Goal: Information Seeking & Learning: Learn about a topic

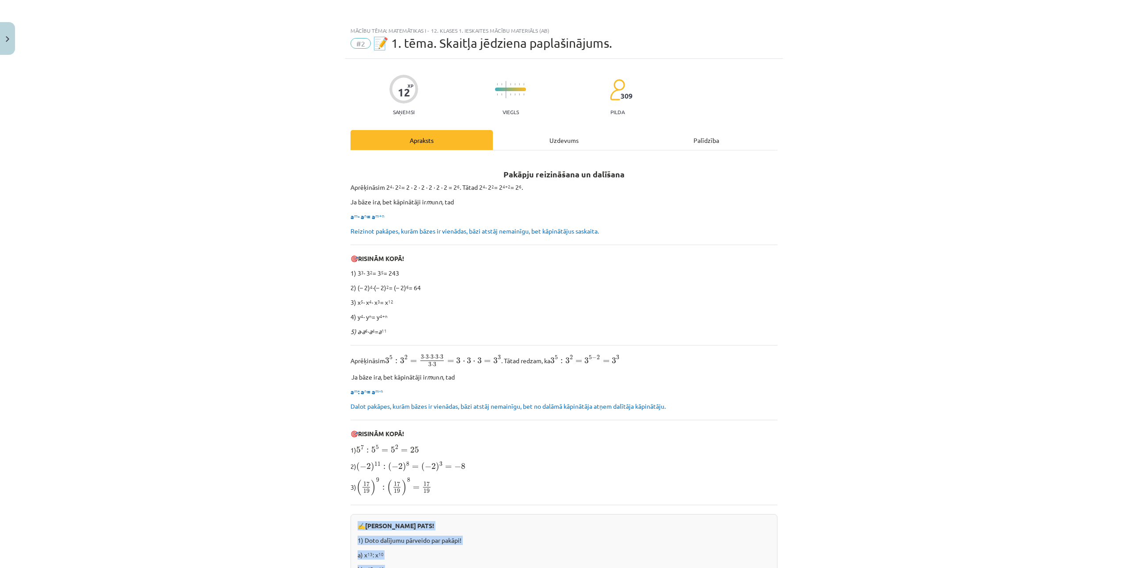
scroll to position [371, 0]
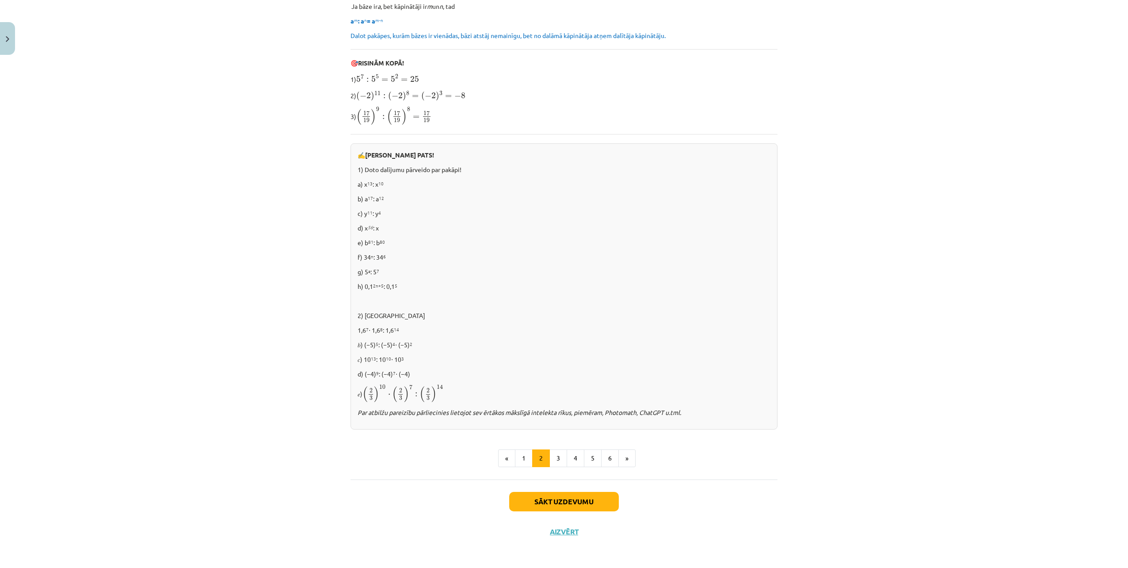
click at [553, 375] on p "d) (−4) 9 : (−4) 7 ⋅ (−4)" at bounding box center [564, 373] width 413 height 9
click at [552, 457] on button "3" at bounding box center [559, 458] width 18 height 18
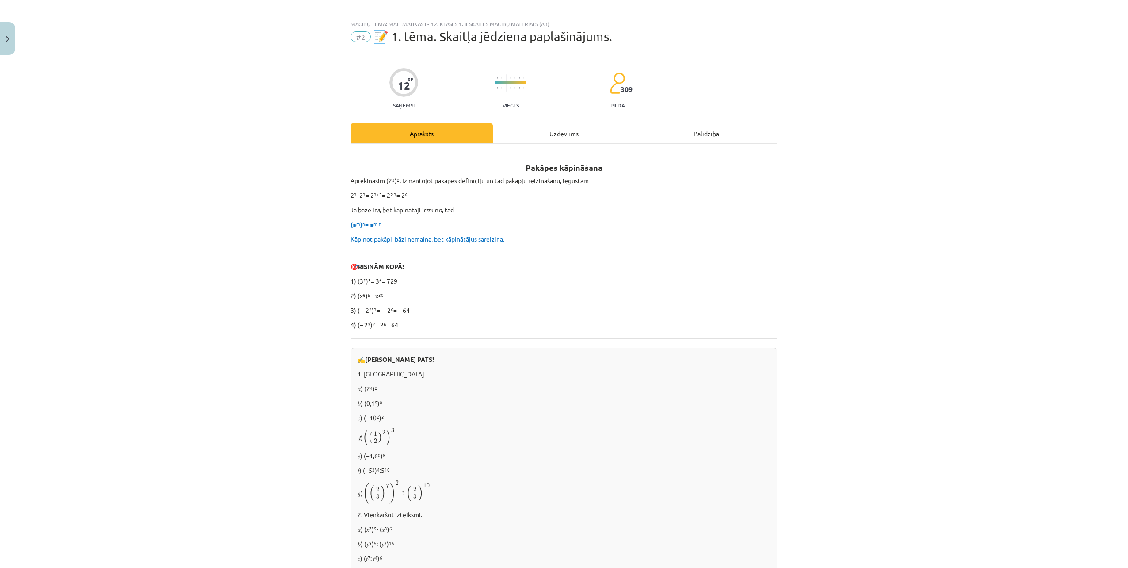
scroll to position [0, 0]
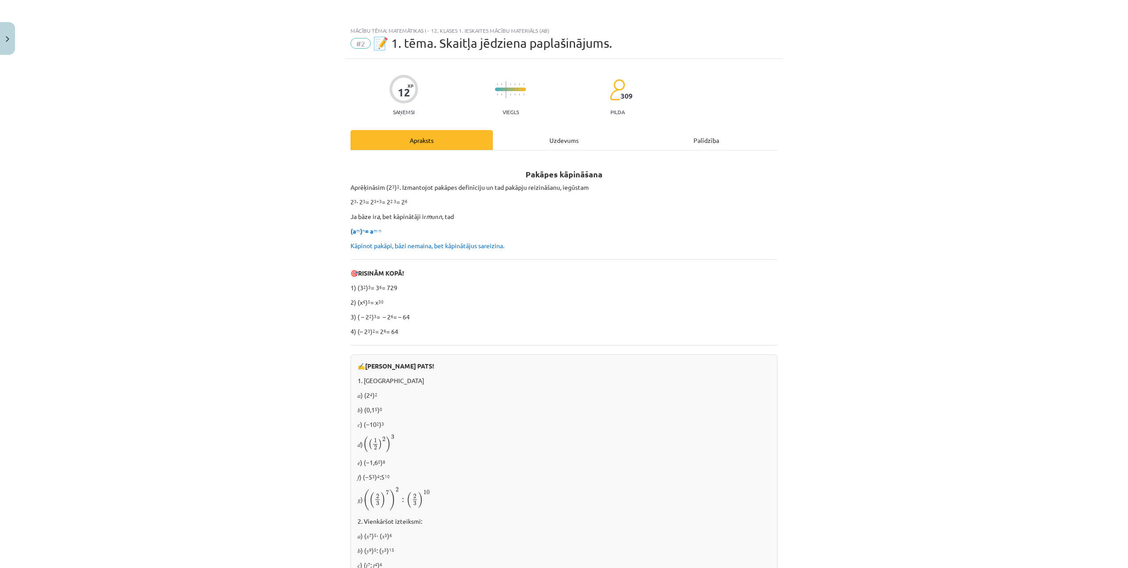
drag, startPoint x: 485, startPoint y: 432, endPoint x: 417, endPoint y: 411, distance: 71.9
click at [417, 411] on p "𝑏) (0,1 5 ) 0" at bounding box center [564, 409] width 413 height 9
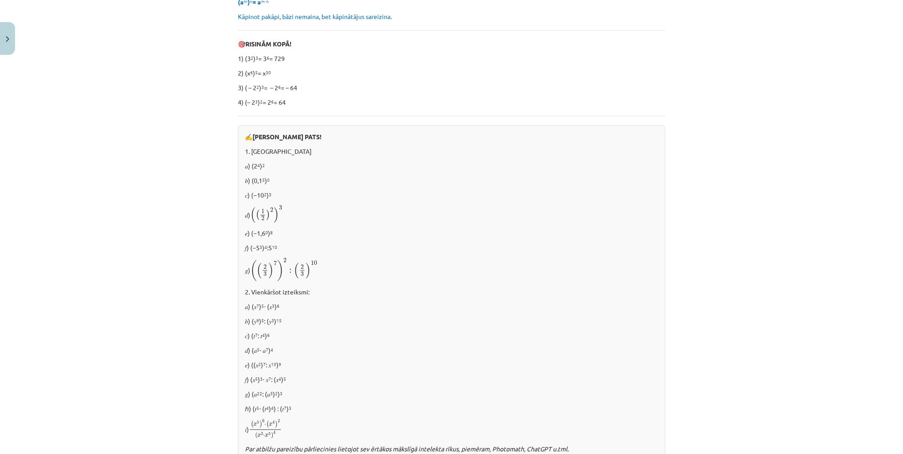
scroll to position [230, 0]
click at [288, 223] on div "✍️ [PERSON_NAME] PATS! 1. [GEOGRAPHIC_DATA] 𝑎) (2 4 ) 2 𝑏) (0,1 5 ) 0 𝑐) (−10 2…" at bounding box center [451, 294] width 427 height 341
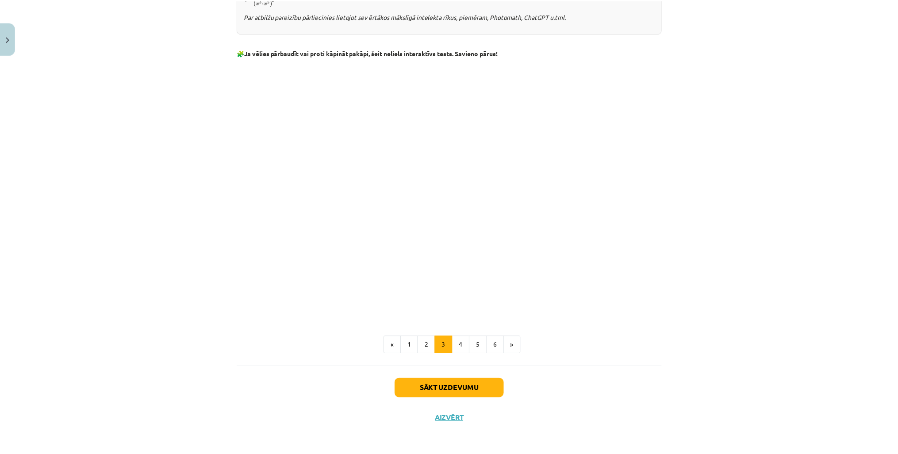
scroll to position [520, 0]
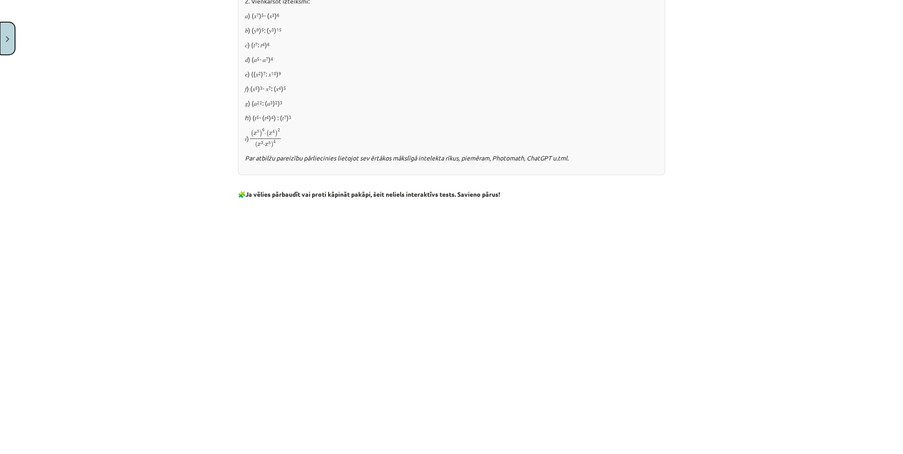
click at [6, 45] on button "Close" at bounding box center [7, 38] width 15 height 33
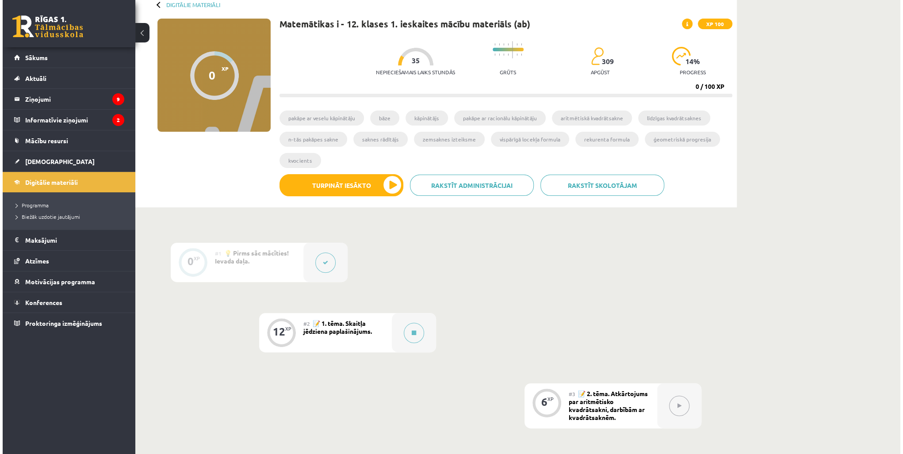
scroll to position [40, 0]
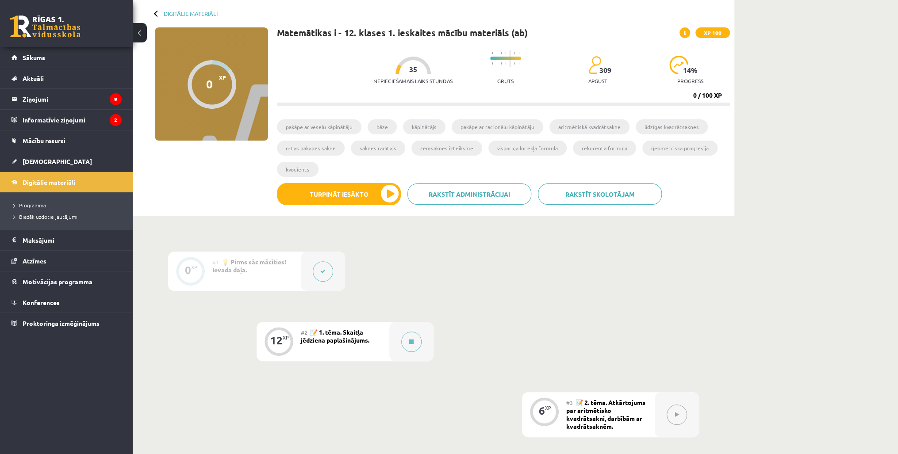
click at [323, 271] on icon at bounding box center [322, 271] width 5 height 5
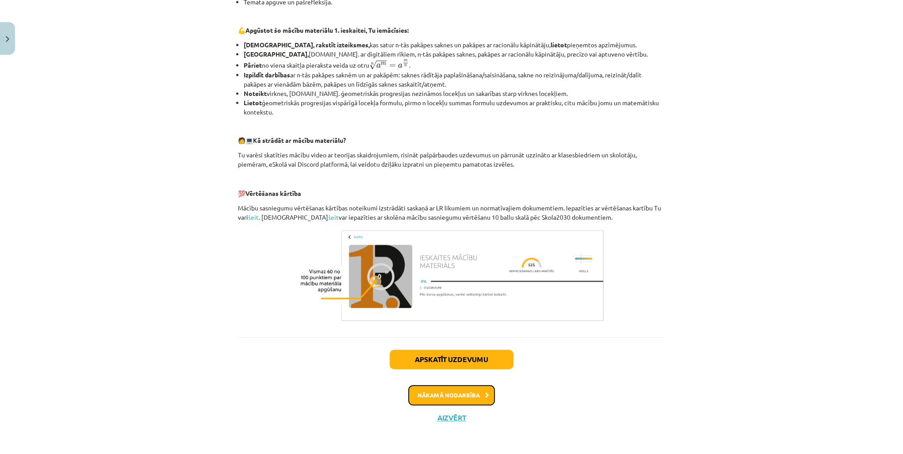
click at [451, 393] on button "Nākamā nodarbība" at bounding box center [451, 395] width 87 height 20
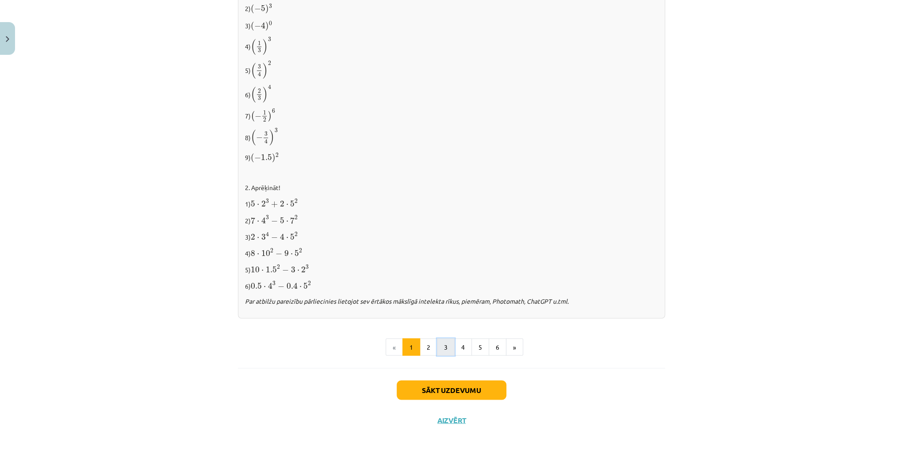
click at [444, 348] on button "3" at bounding box center [446, 347] width 18 height 18
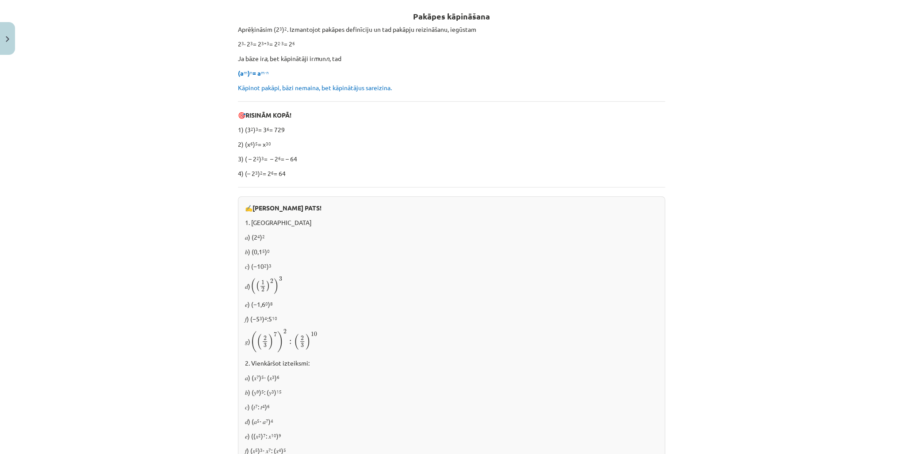
scroll to position [661, 0]
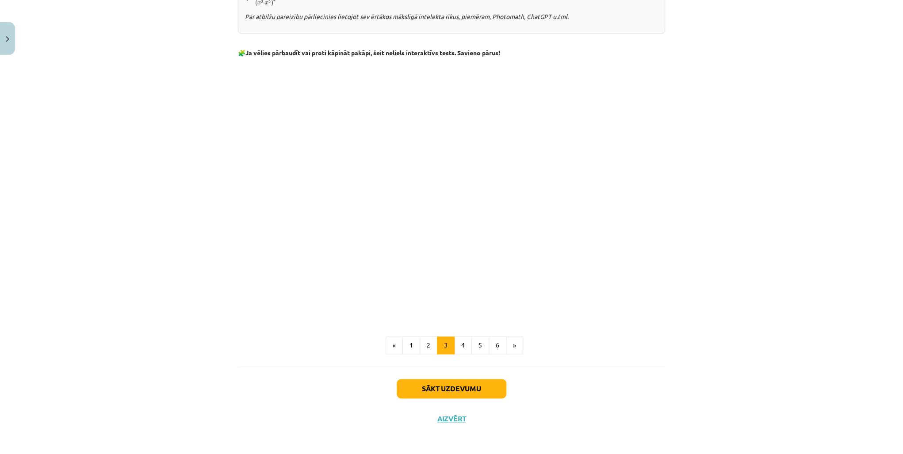
drag, startPoint x: 781, startPoint y: 244, endPoint x: 776, endPoint y: 253, distance: 9.7
click at [775, 253] on div "Mācību tēma: Matemātikas i - 12. klases 1. ieskaites mācību materiāls (ab) #2 📝…" at bounding box center [451, 227] width 903 height 454
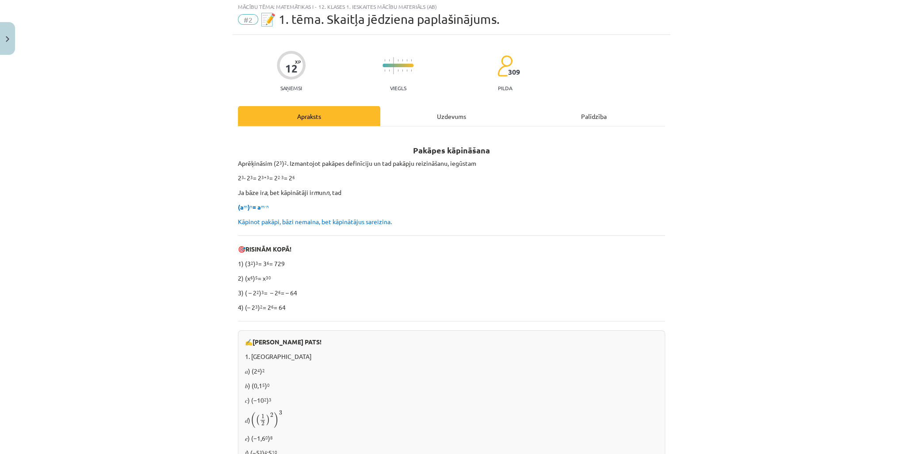
scroll to position [0, 0]
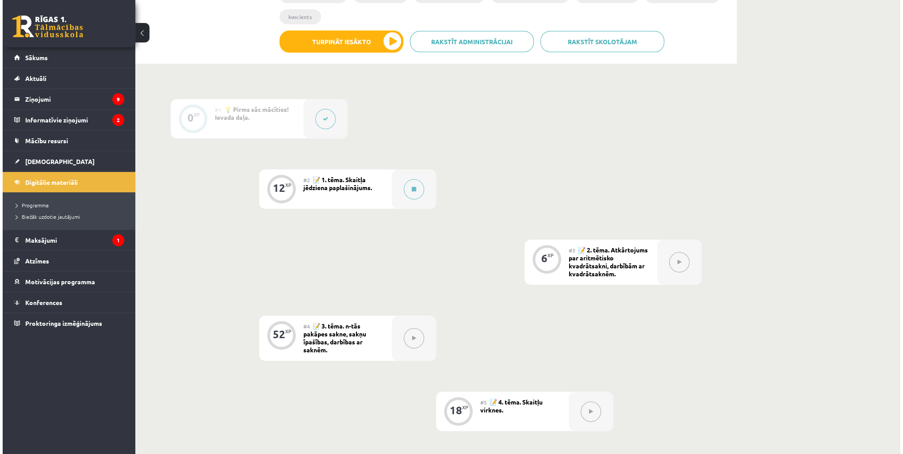
scroll to position [252, 0]
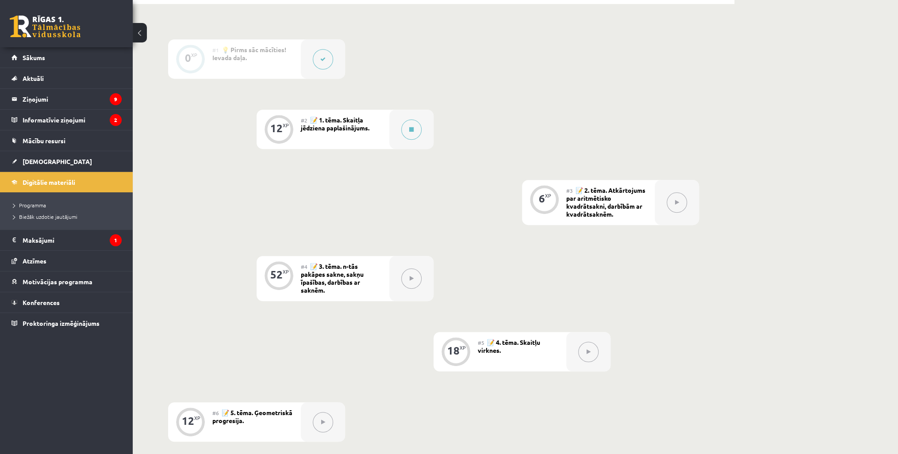
click at [179, 56] on div "0 XP" at bounding box center [190, 58] width 27 height 27
click at [257, 59] on div "#1 💡 Pirms sāc mācīties! Ievada daļa." at bounding box center [256, 58] width 88 height 39
click at [314, 60] on button at bounding box center [323, 59] width 20 height 20
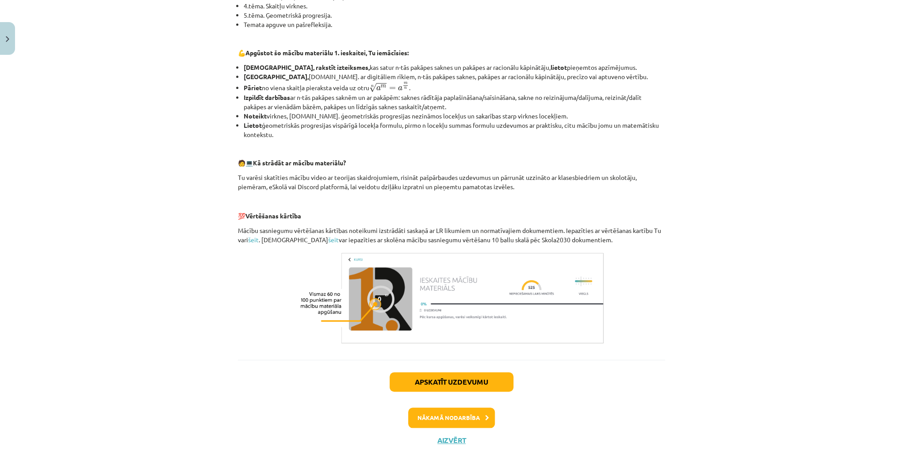
scroll to position [284, 0]
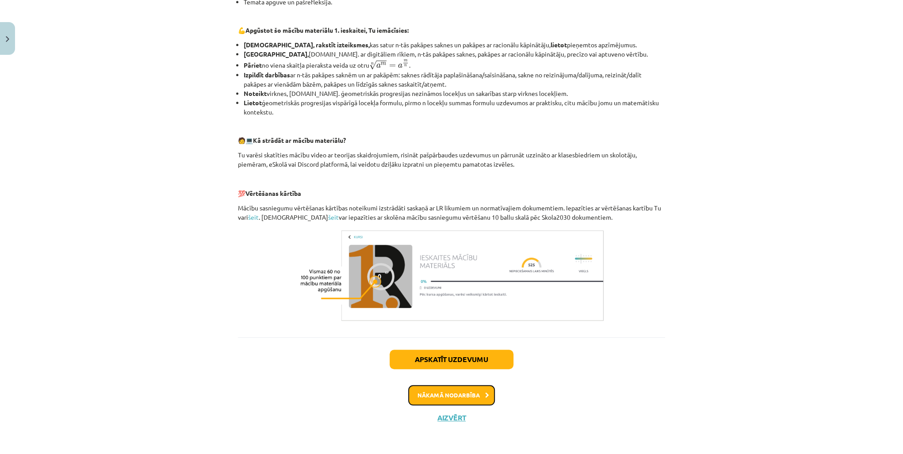
click at [444, 394] on button "Nākamā nodarbība" at bounding box center [451, 395] width 87 height 20
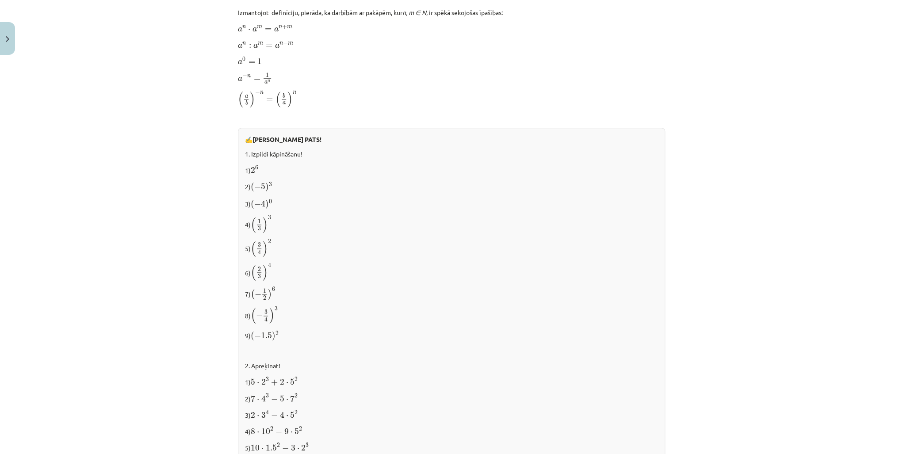
scroll to position [800, 0]
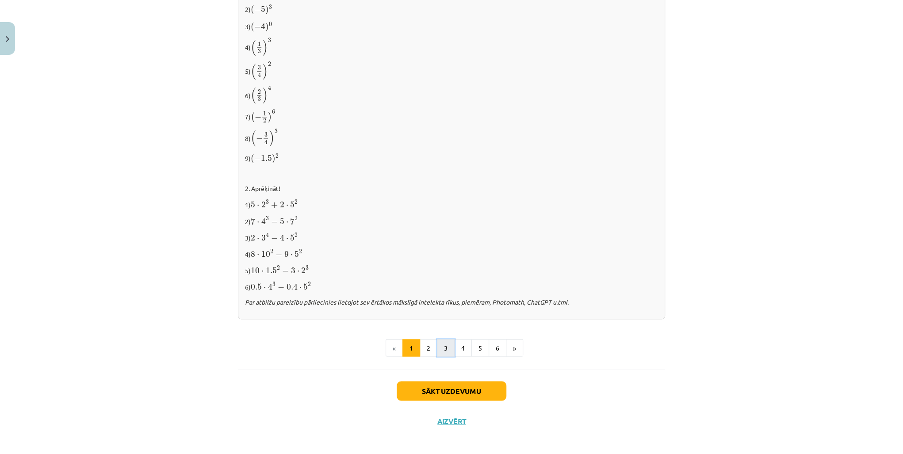
click at [439, 345] on button "3" at bounding box center [446, 348] width 18 height 18
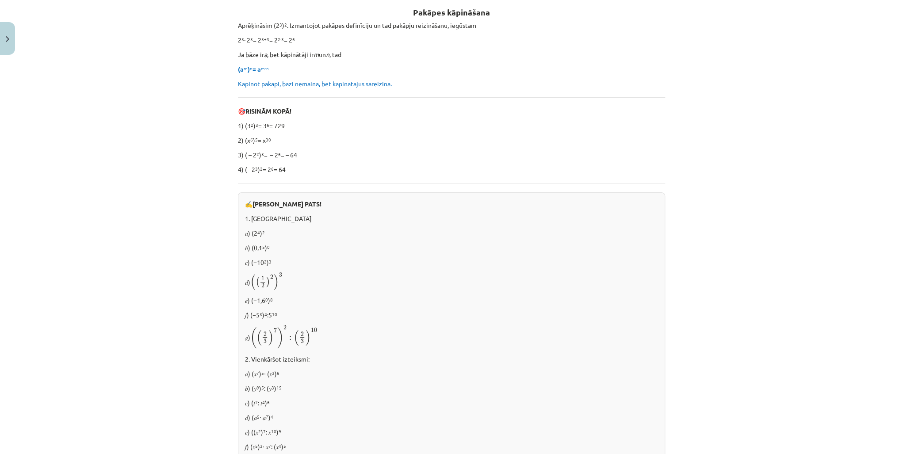
scroll to position [158, 0]
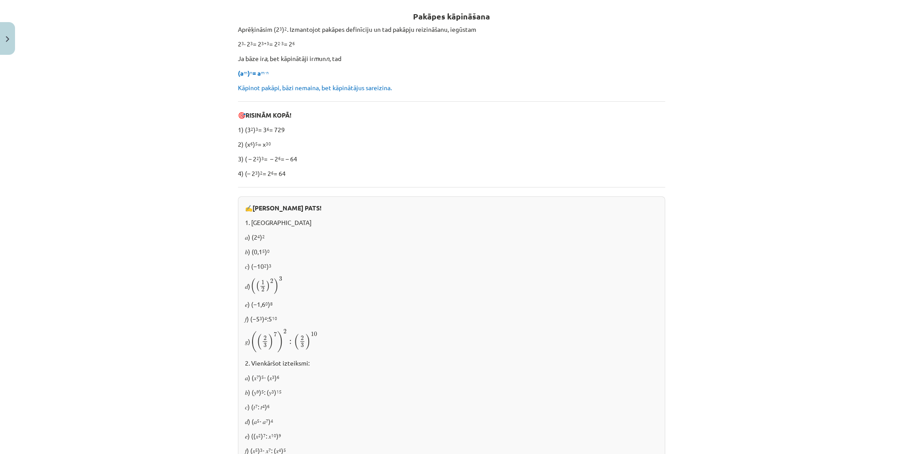
drag, startPoint x: 414, startPoint y: 301, endPoint x: 392, endPoint y: 257, distance: 49.2
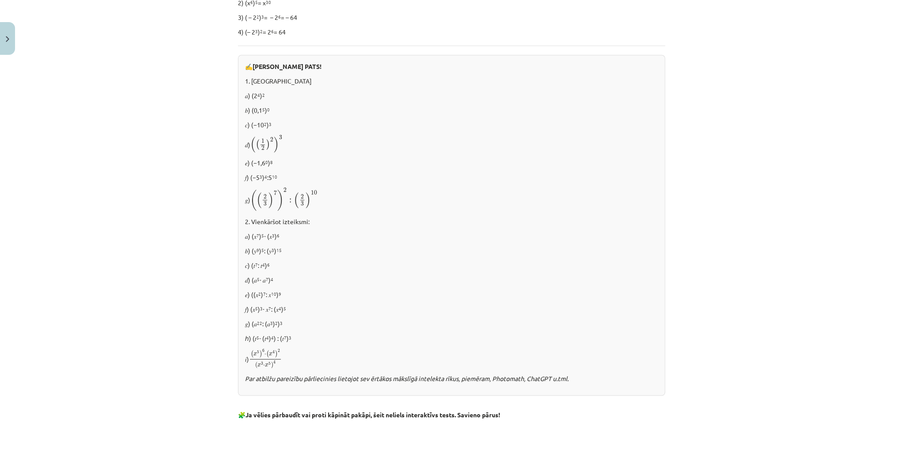
click at [347, 281] on p "𝑑) (𝑎 5 ⋅ 𝑎 7 ) 4" at bounding box center [451, 279] width 413 height 9
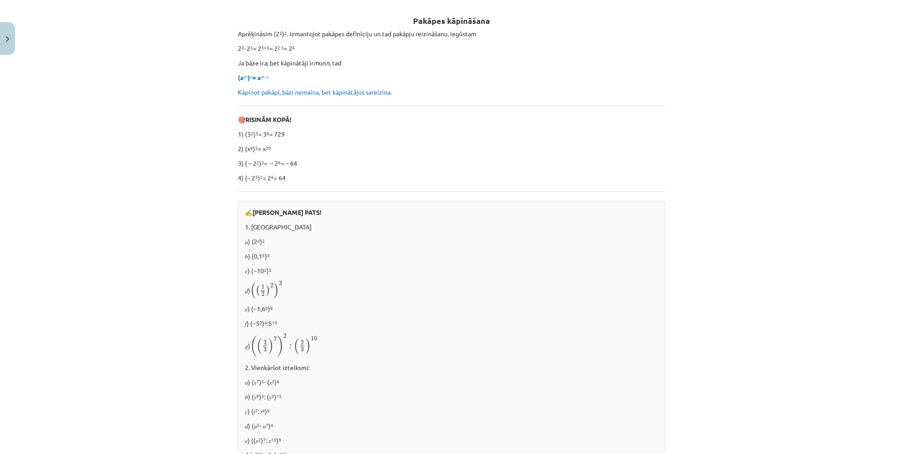
scroll to position [0, 0]
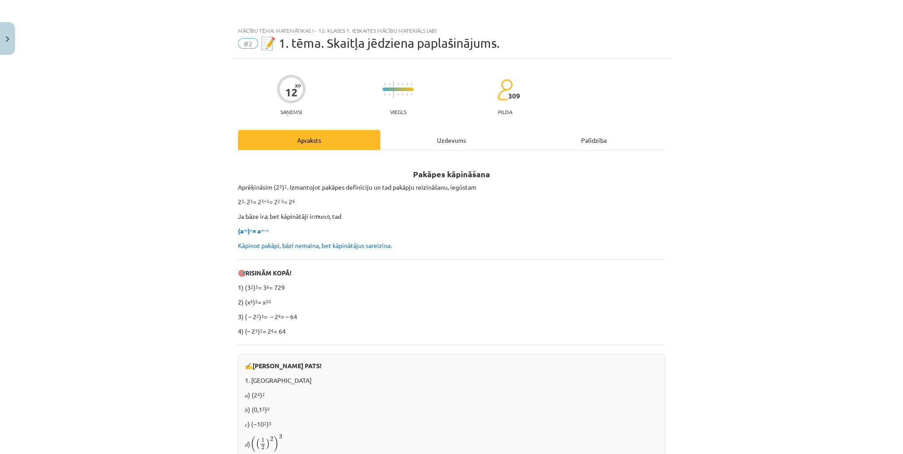
click at [421, 171] on b "Pakāpes kāpināšana" at bounding box center [451, 174] width 77 height 10
click at [419, 174] on b "Pakāpes kāpināšana" at bounding box center [451, 174] width 77 height 10
drag, startPoint x: 419, startPoint y: 174, endPoint x: 377, endPoint y: 218, distance: 60.3
drag, startPoint x: 371, startPoint y: 222, endPoint x: 369, endPoint y: 225, distance: 4.8
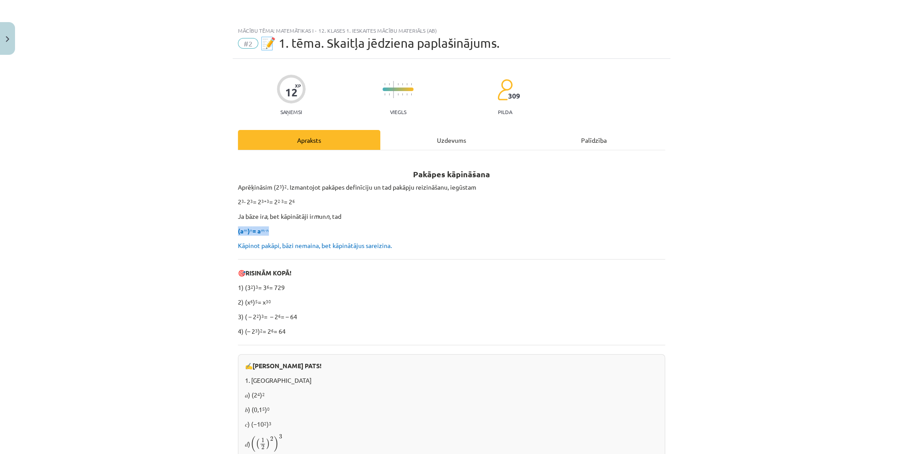
drag, startPoint x: 369, startPoint y: 225, endPoint x: 361, endPoint y: 284, distance: 58.9
drag, startPoint x: 361, startPoint y: 284, endPoint x: 365, endPoint y: 300, distance: 16.4
click at [360, 301] on p "2) (x 6 ) 5 = x 30" at bounding box center [451, 302] width 427 height 9
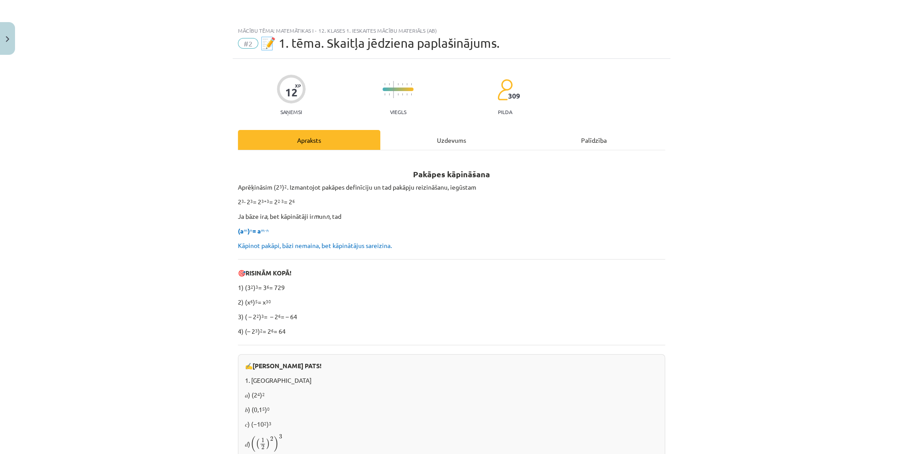
click at [369, 298] on p "2) (x 6 ) 5 = x 30" at bounding box center [451, 302] width 427 height 9
click at [369, 301] on p "2) (x 6 ) 5 = x 30" at bounding box center [451, 302] width 427 height 9
click at [368, 299] on p "2) (x 6 ) 5 = x 30" at bounding box center [451, 302] width 427 height 9
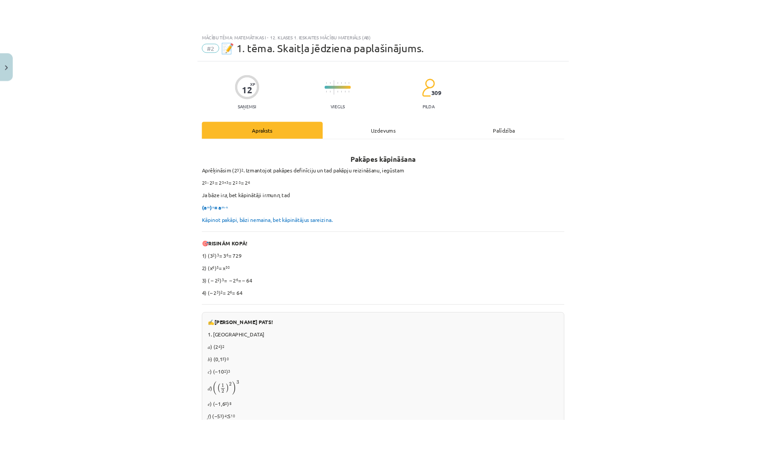
scroll to position [71, 0]
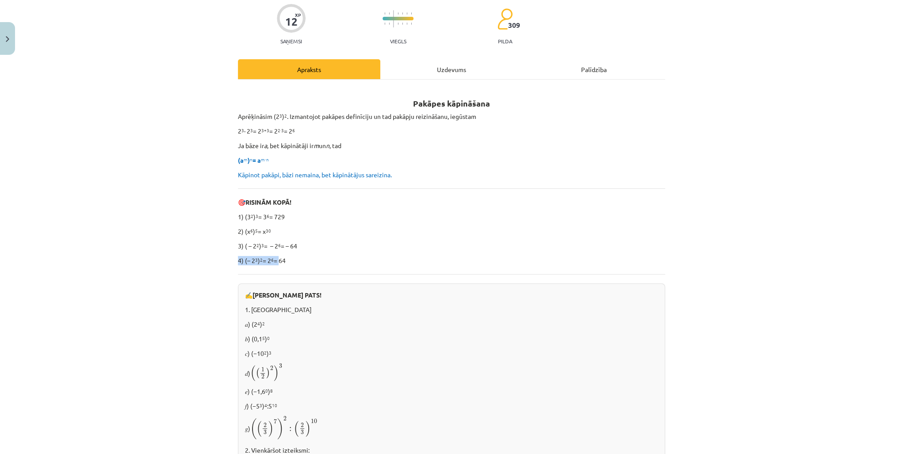
drag, startPoint x: 245, startPoint y: 252, endPoint x: 275, endPoint y: 258, distance: 30.3
click at [275, 258] on div "Mācību tēma: Matemātikas i - 12. klases 1. ieskaites mācību materiāls (ab) #2 📝…" at bounding box center [451, 227] width 903 height 454
click at [275, 258] on p "4) (– 2 3 ) 2 = 2 6 = 64" at bounding box center [451, 260] width 427 height 9
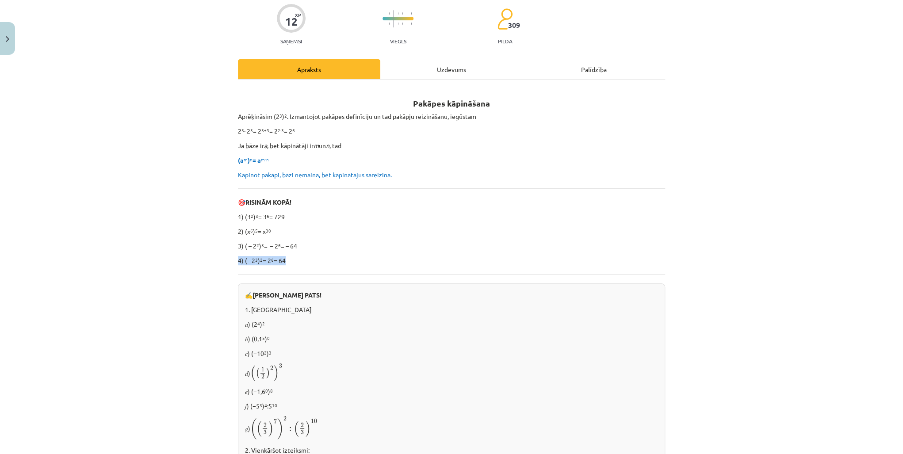
click at [275, 258] on p "4) (– 2 3 ) 2 = 2 6 = 64" at bounding box center [451, 260] width 427 height 9
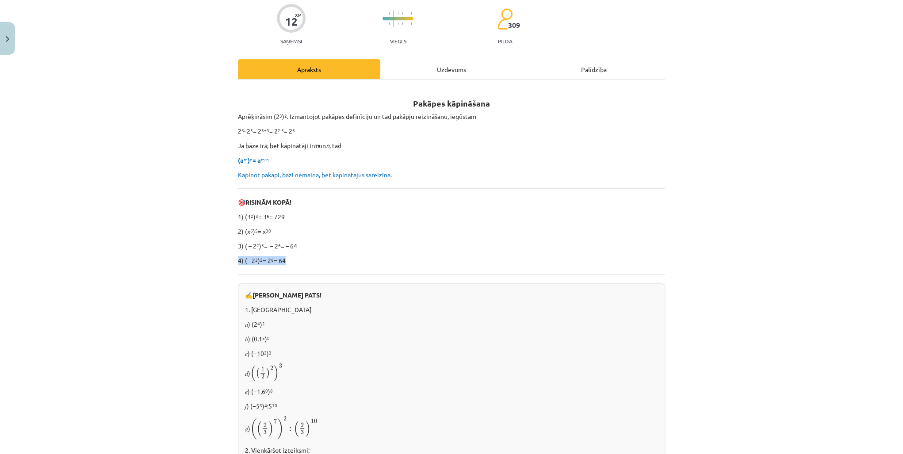
click at [275, 258] on p "4) (– 2 3 ) 2 = 2 6 = 64" at bounding box center [451, 260] width 427 height 9
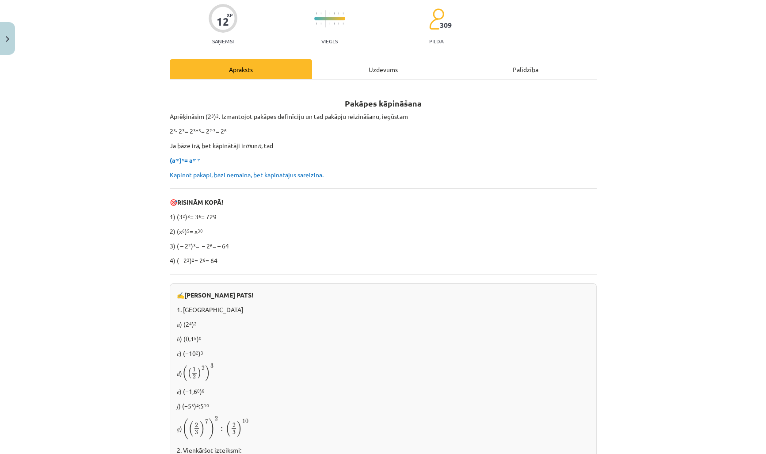
click at [193, 407] on p "𝑓) (−5 3 ) 4 :5 10" at bounding box center [383, 405] width 413 height 9
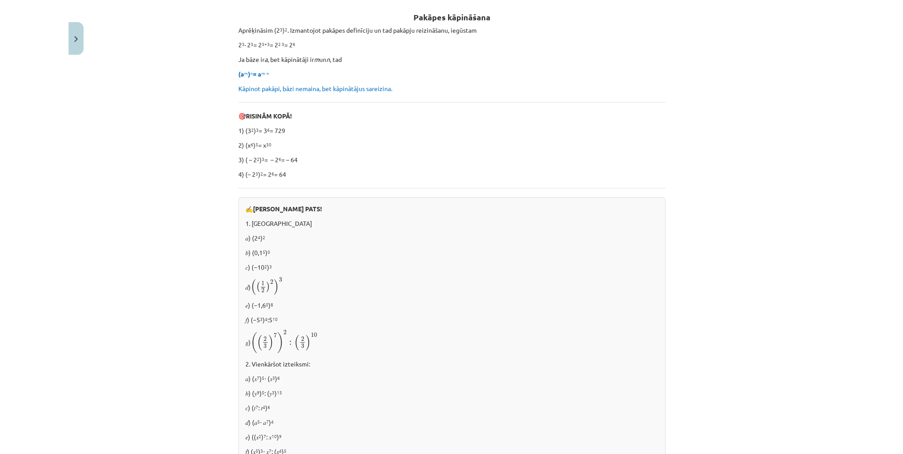
scroll to position [141, 0]
